Goal: Task Accomplishment & Management: Manage account settings

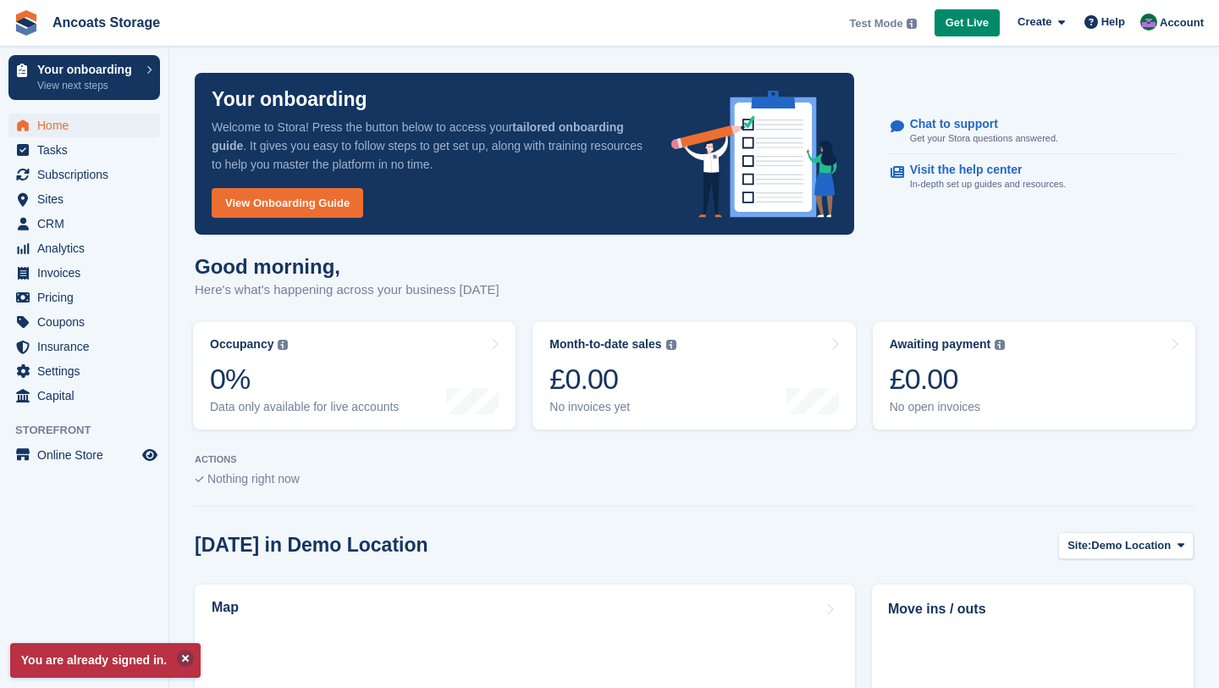
click at [186, 659] on button at bounding box center [185, 657] width 17 height 17
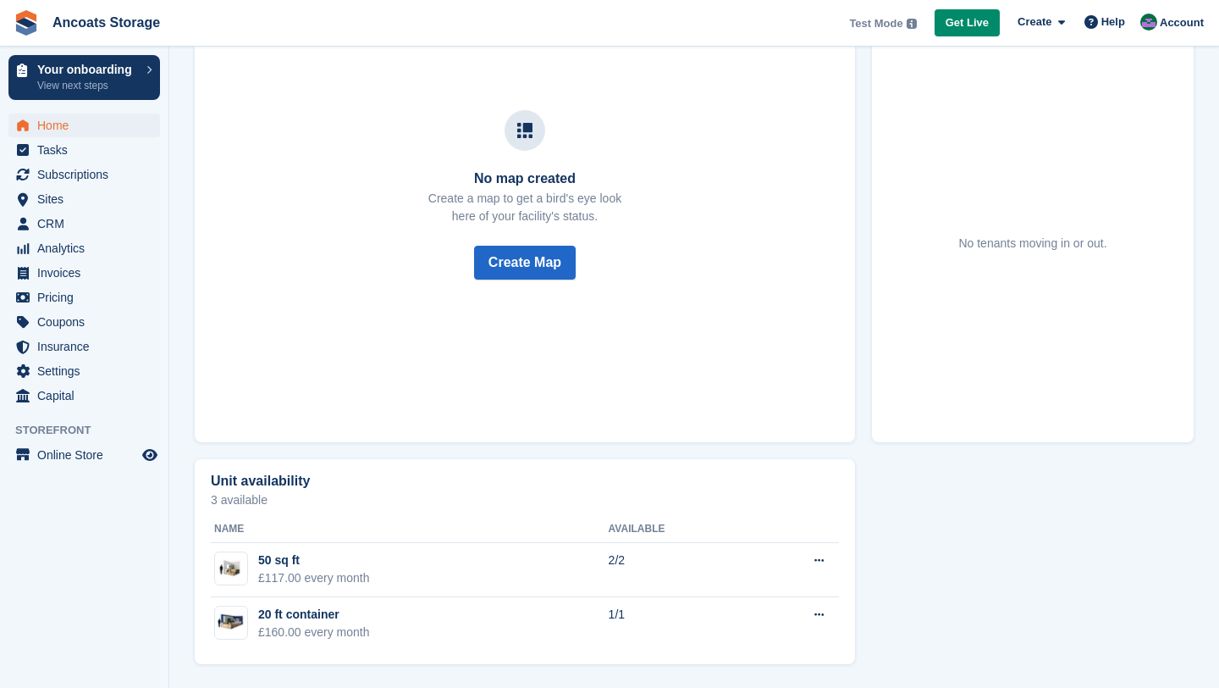
scroll to position [412, 0]
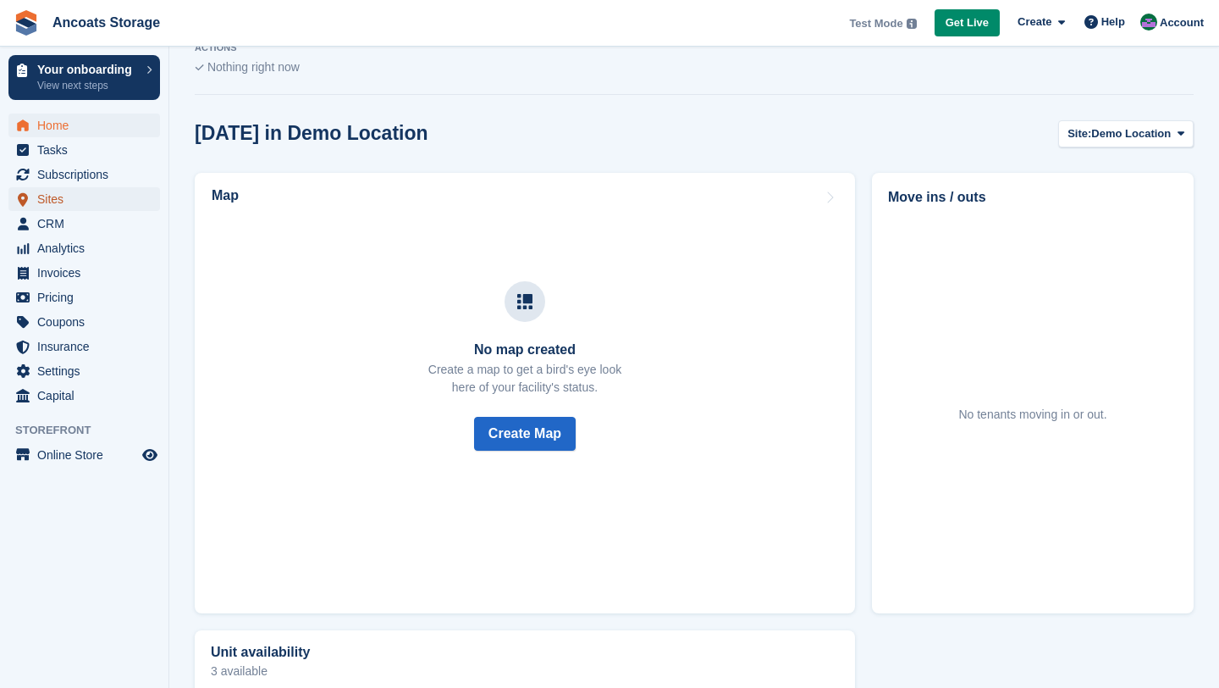
click at [71, 208] on span "Sites" at bounding box center [88, 199] width 102 height 24
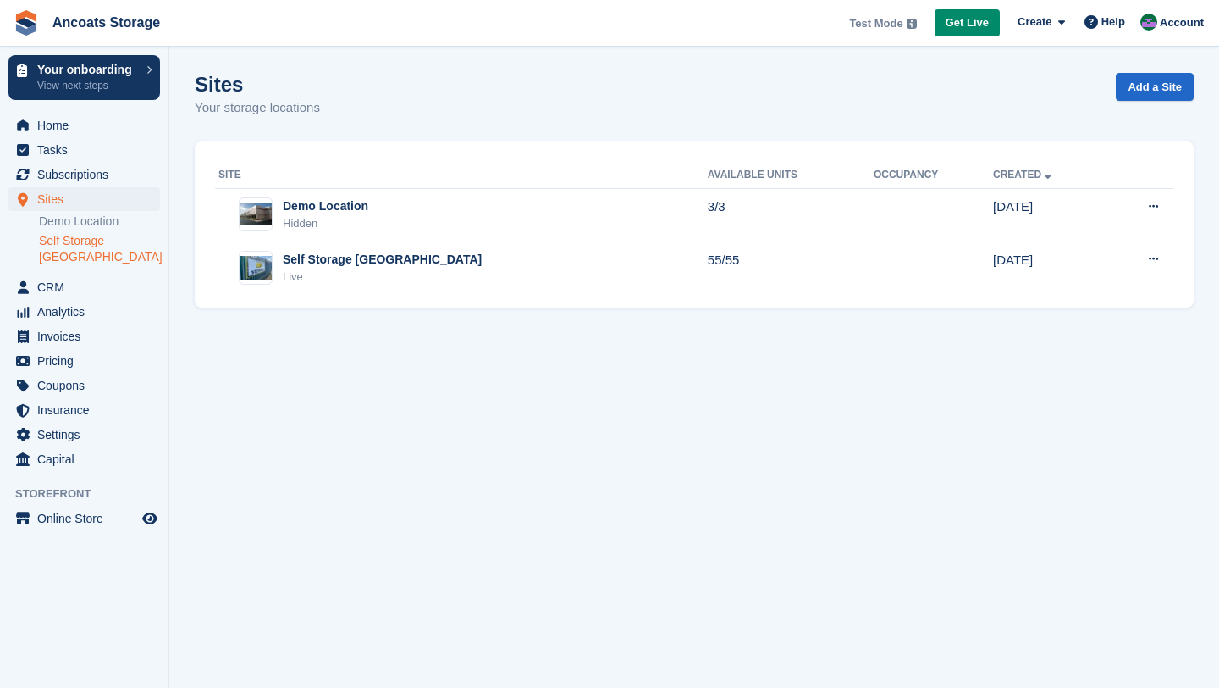
click at [72, 249] on link "Self Storage [GEOGRAPHIC_DATA]" at bounding box center [99, 249] width 121 height 32
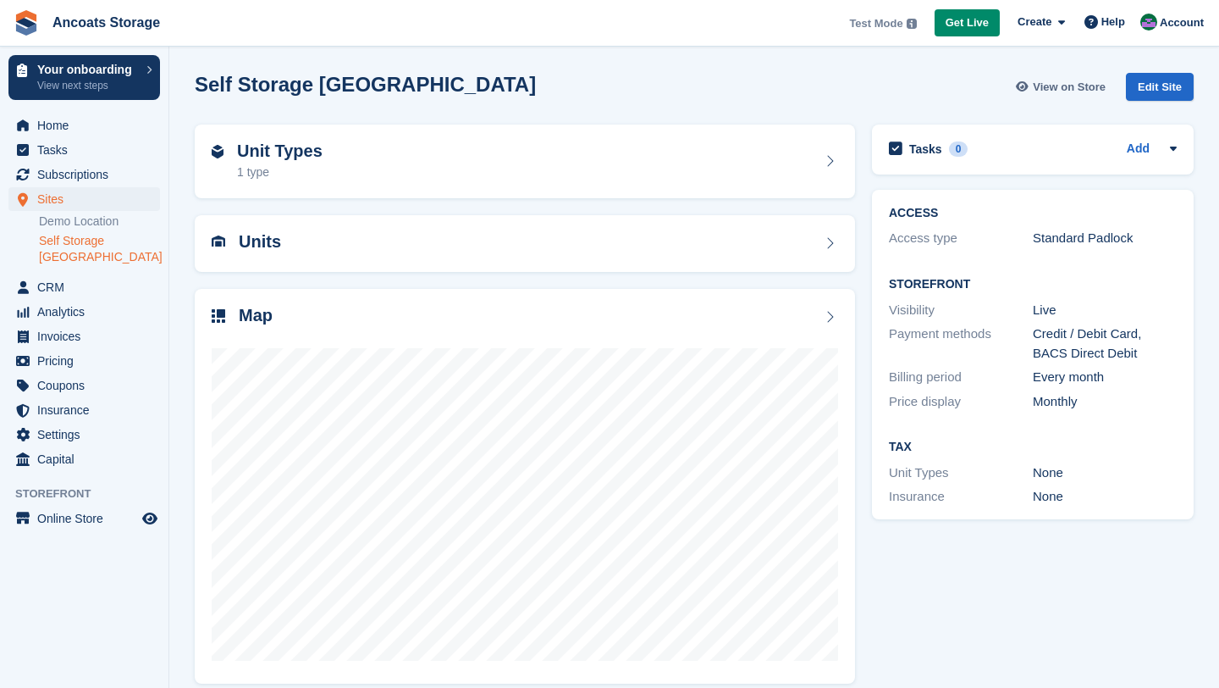
click at [1071, 83] on span "View on Store" at bounding box center [1069, 87] width 73 height 17
click at [1142, 28] on img at bounding box center [1149, 22] width 17 height 17
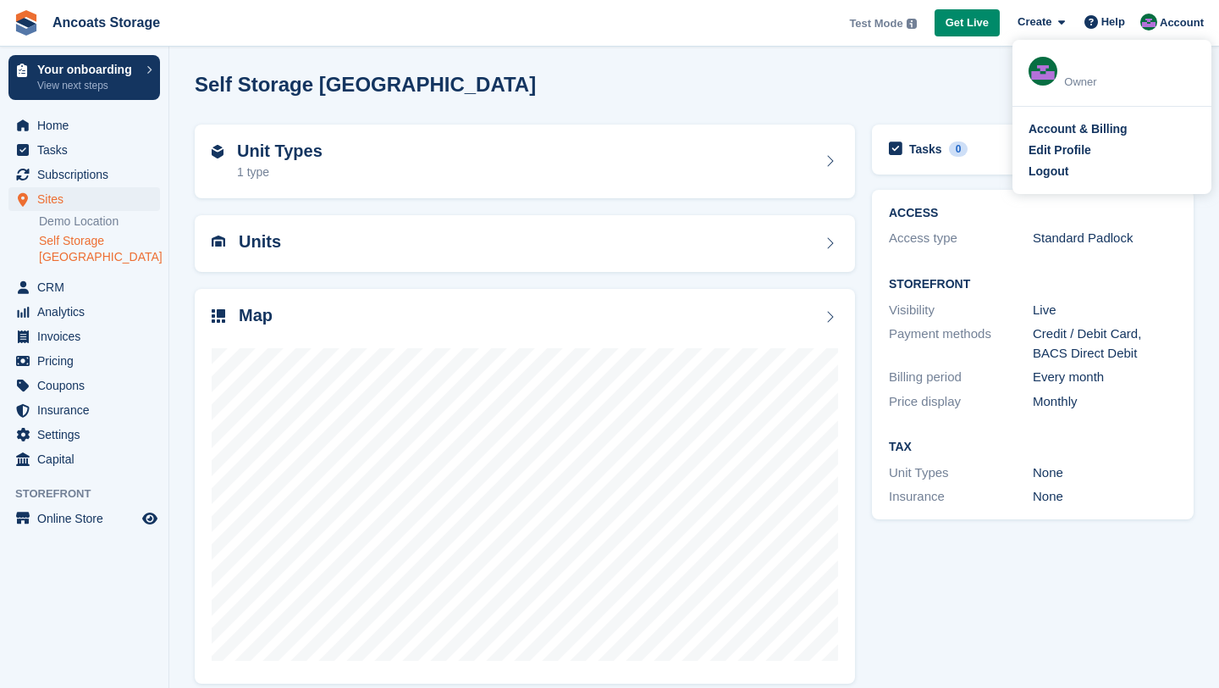
click at [1052, 189] on div "Account & Billing Edit Profile Logout" at bounding box center [1112, 150] width 199 height 87
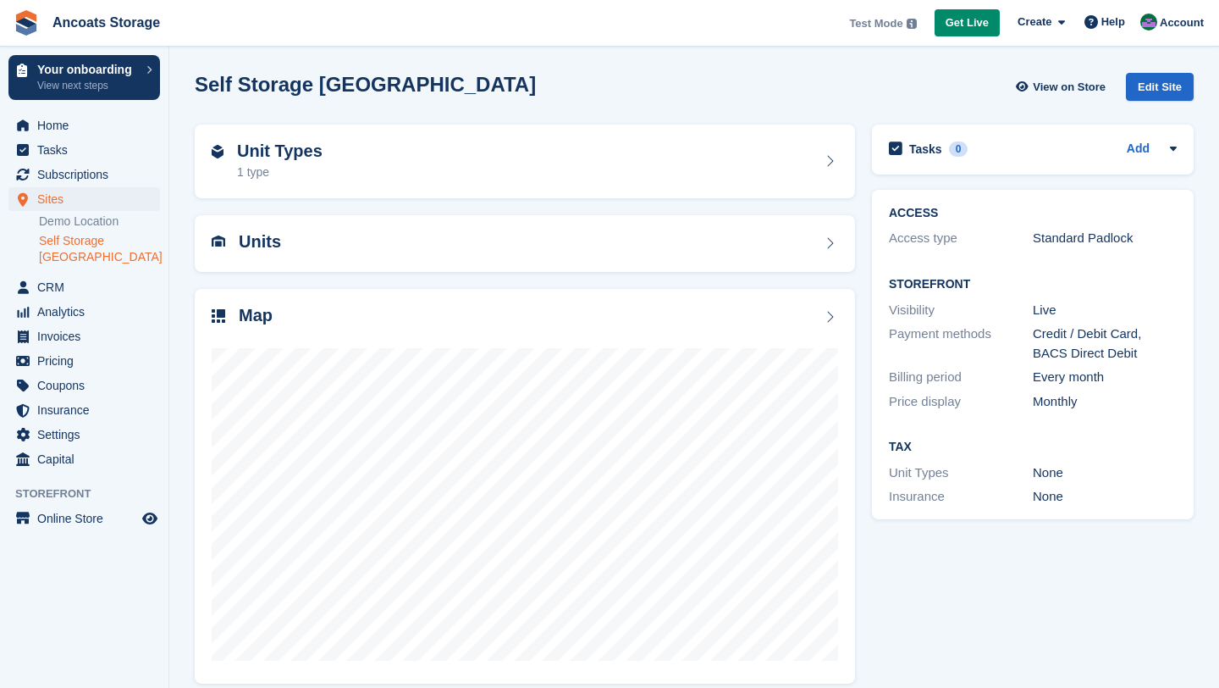
click at [1052, 178] on div "Tasks 0 Add No tasks related to Self Storage Manchester" at bounding box center [1033, 153] width 339 height 75
click at [1166, 30] on div "Account" at bounding box center [1173, 23] width 75 height 30
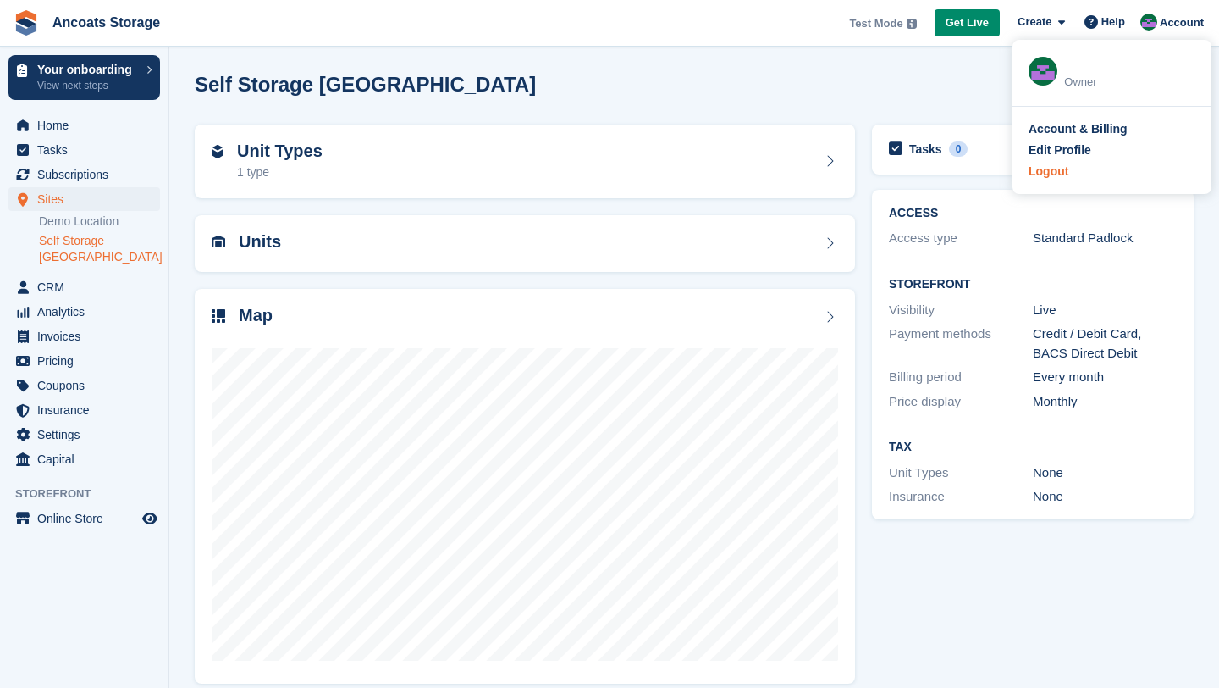
click at [1063, 166] on div "Logout" at bounding box center [1049, 172] width 40 height 18
